Goal: Navigation & Orientation: Find specific page/section

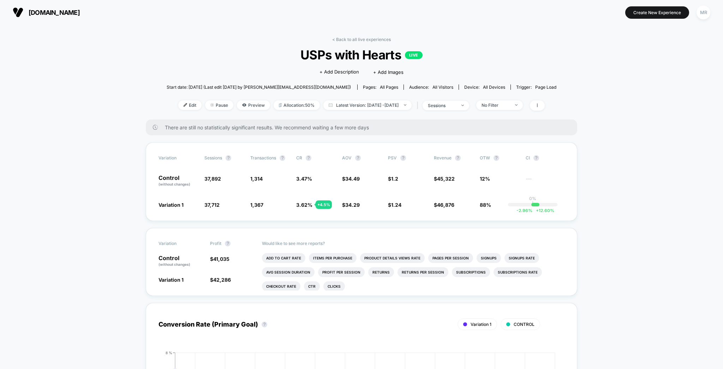
click at [342, 37] on link "< Back to all live experiences" at bounding box center [361, 39] width 59 height 5
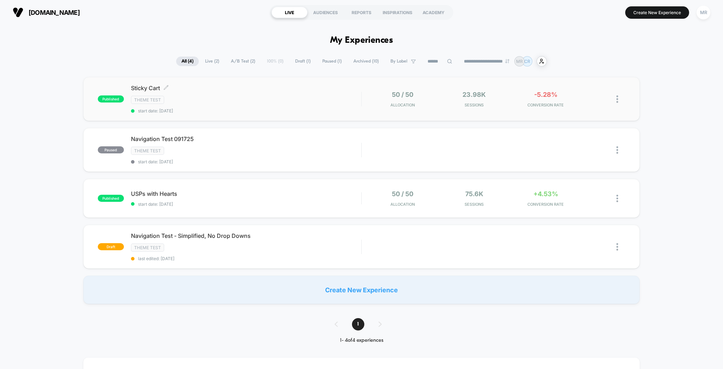
click at [193, 88] on div "Sticky Cart Click to edit experience details Click to edit experience details T…" at bounding box center [246, 98] width 231 height 29
